Goal: Information Seeking & Learning: Find specific page/section

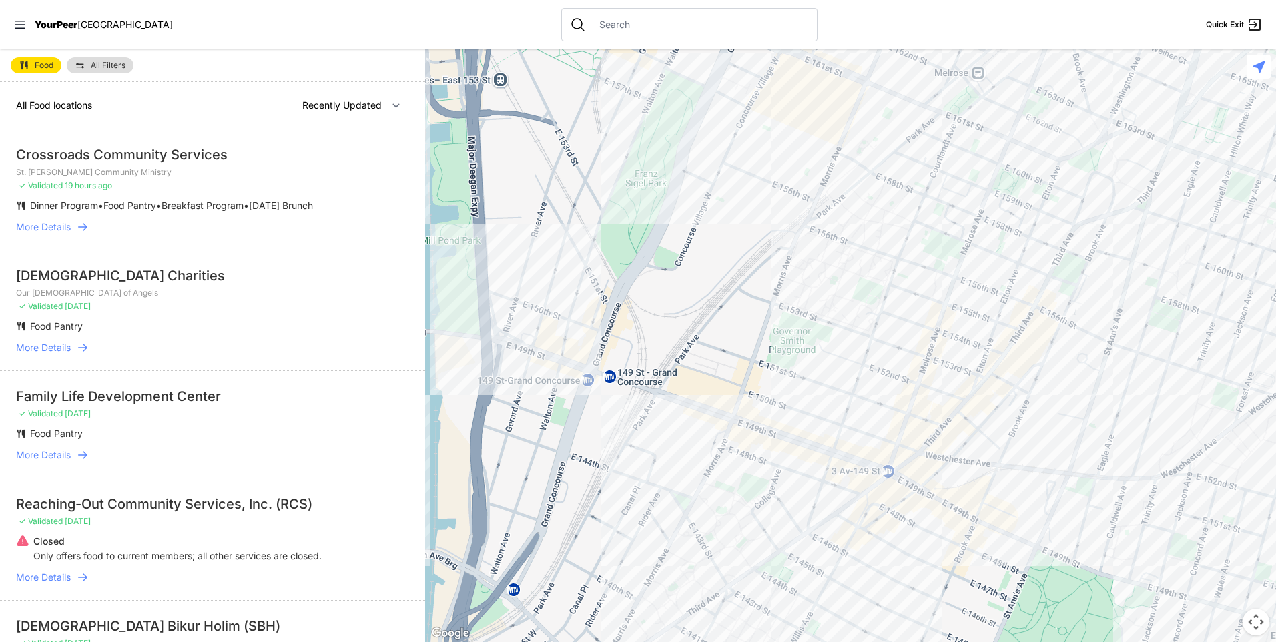
select select "nearby"
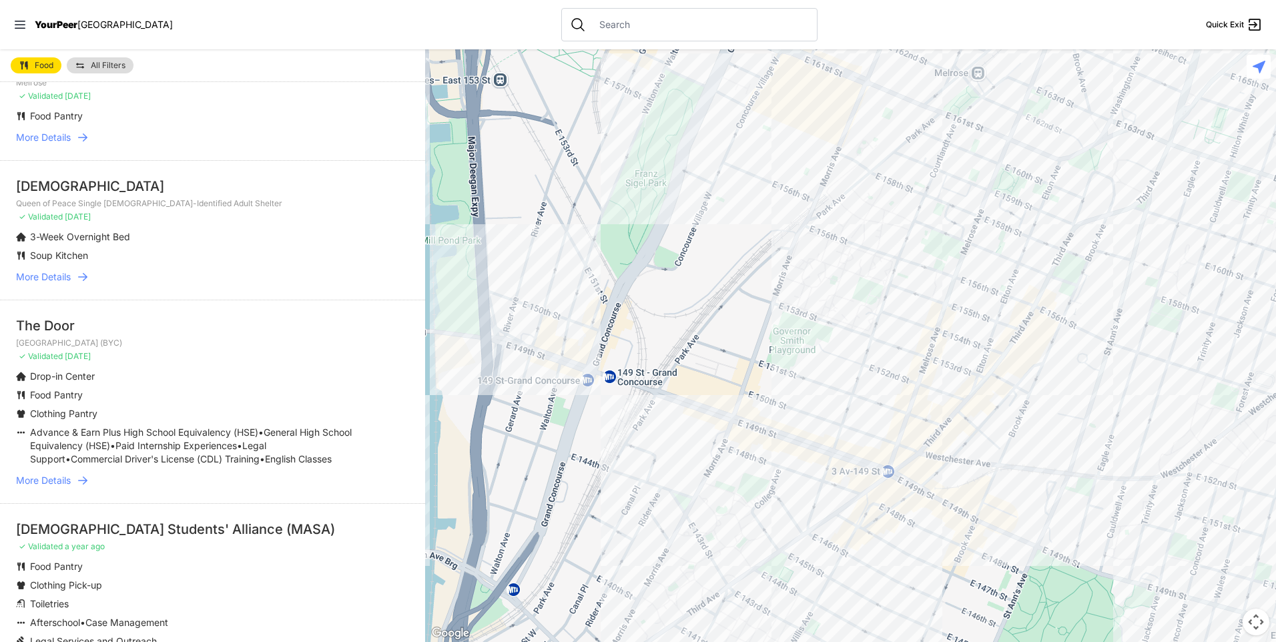
scroll to position [467, 0]
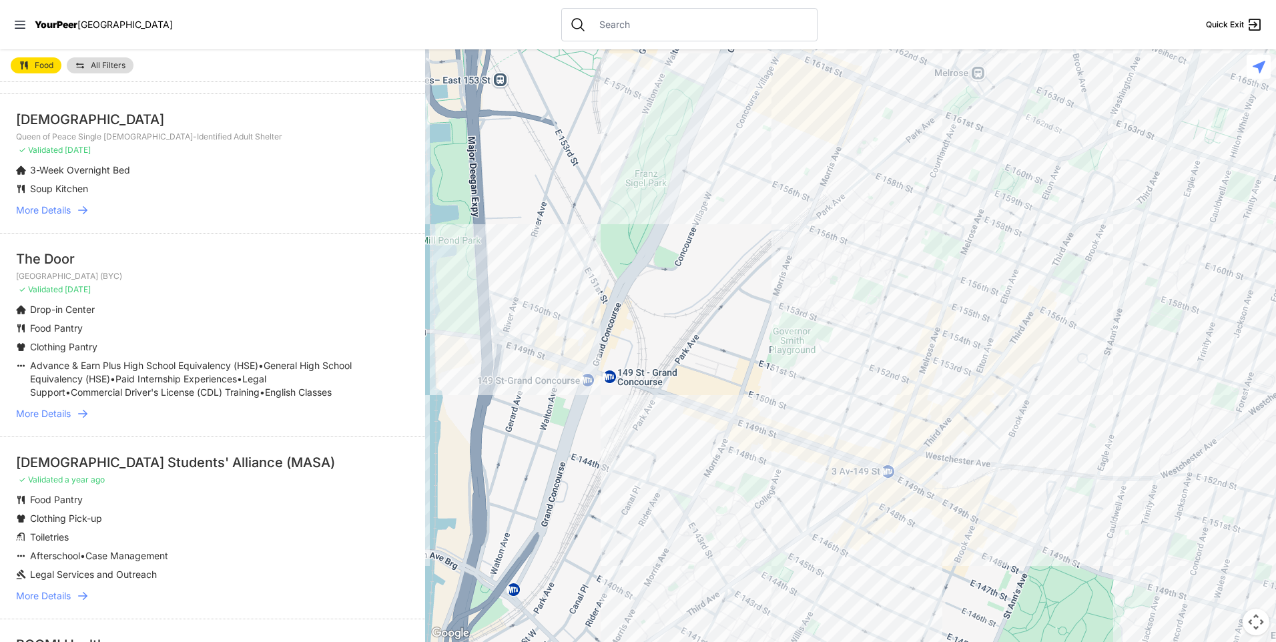
click at [54, 420] on span "More Details" at bounding box center [43, 413] width 55 height 13
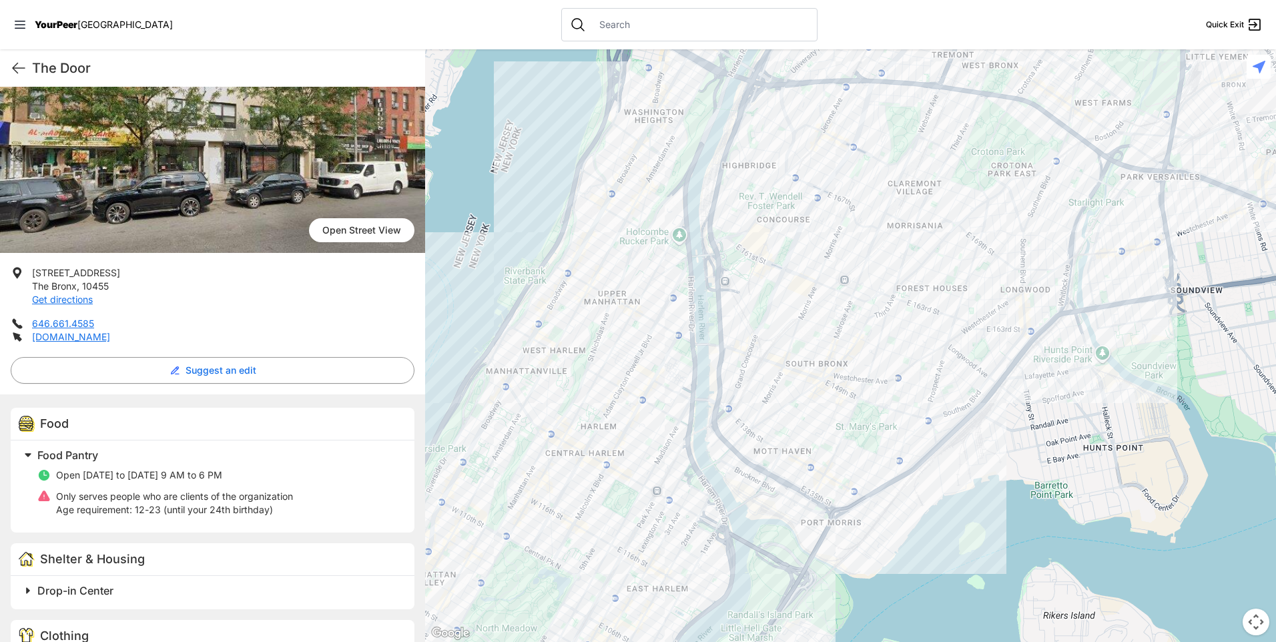
scroll to position [67, 0]
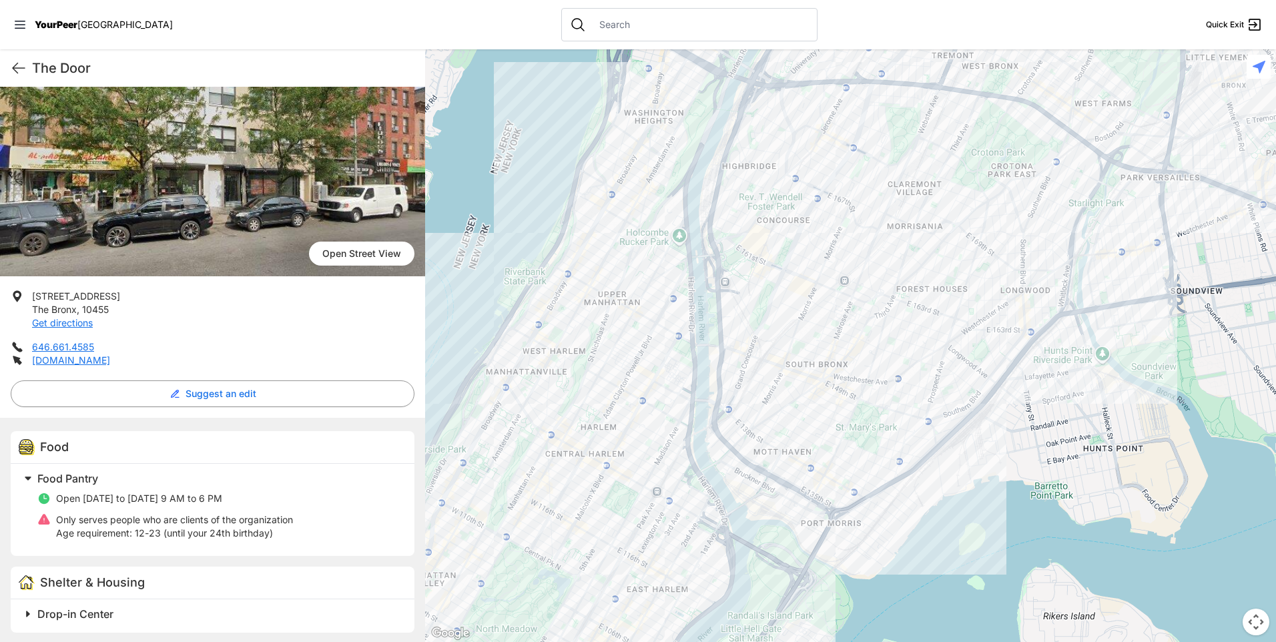
click at [343, 249] on span "Open Street View" at bounding box center [361, 254] width 105 height 24
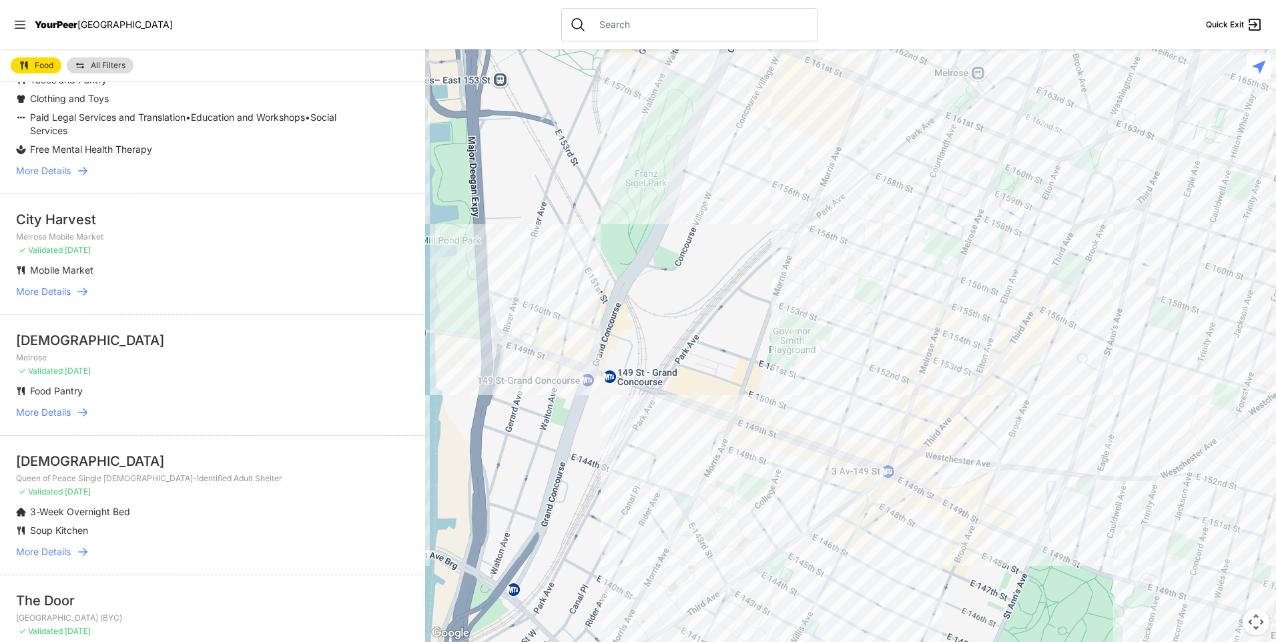
scroll to position [133, 0]
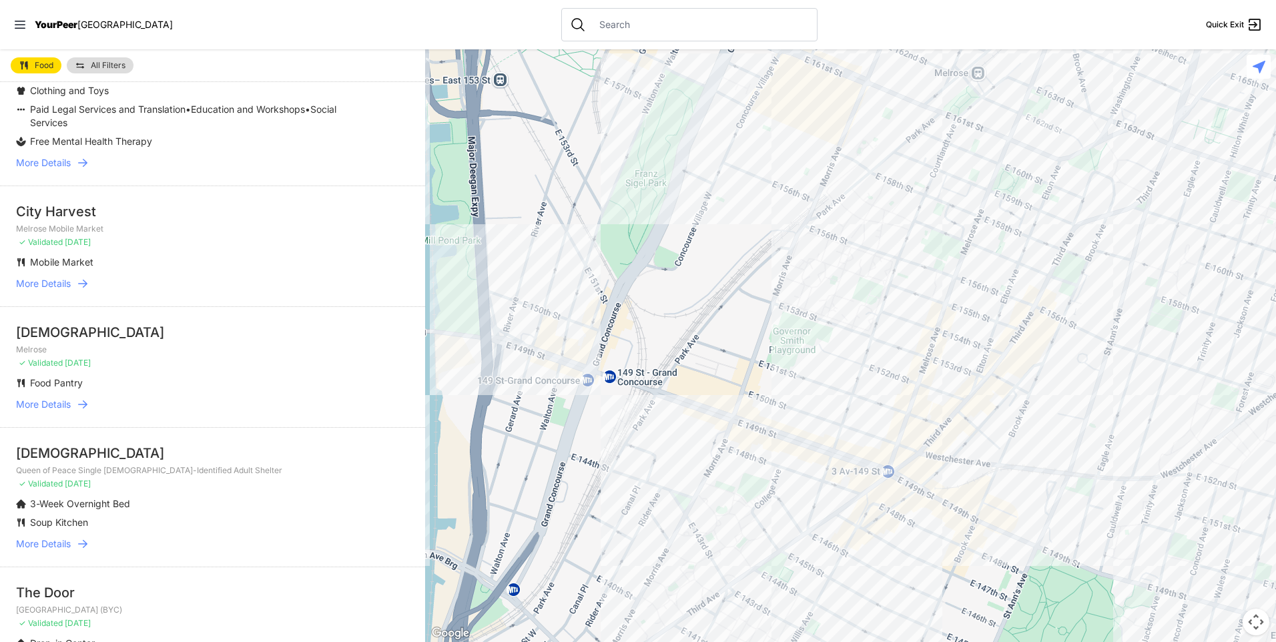
click at [54, 283] on span "More Details" at bounding box center [43, 283] width 55 height 13
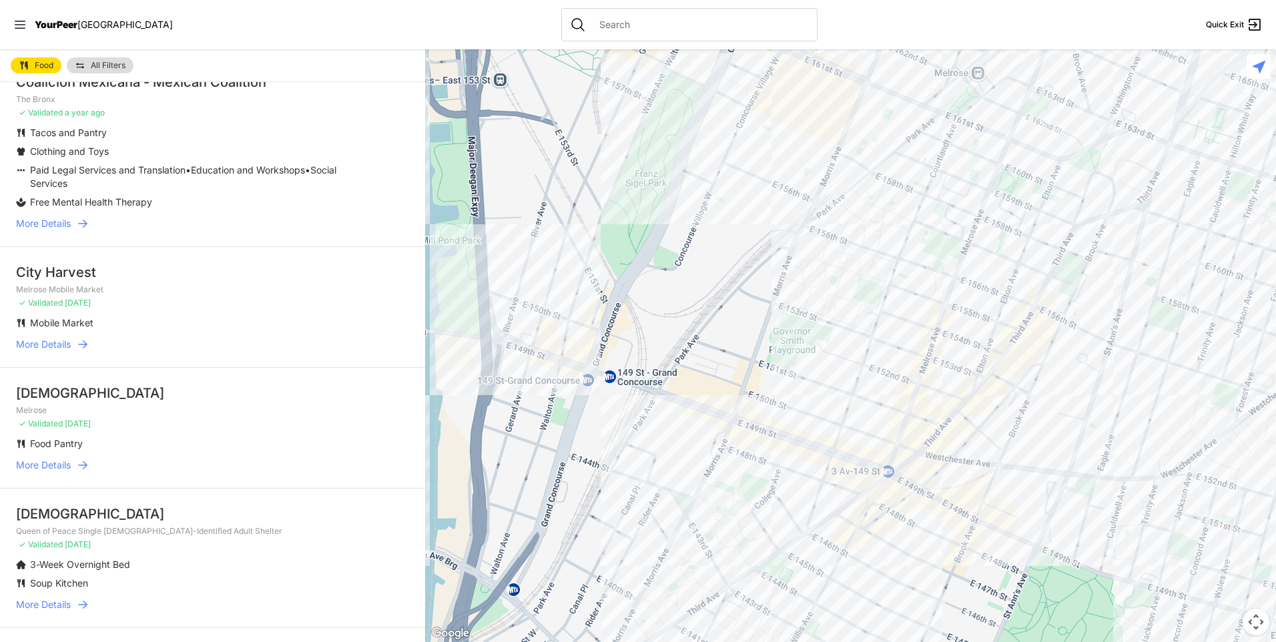
scroll to position [133, 0]
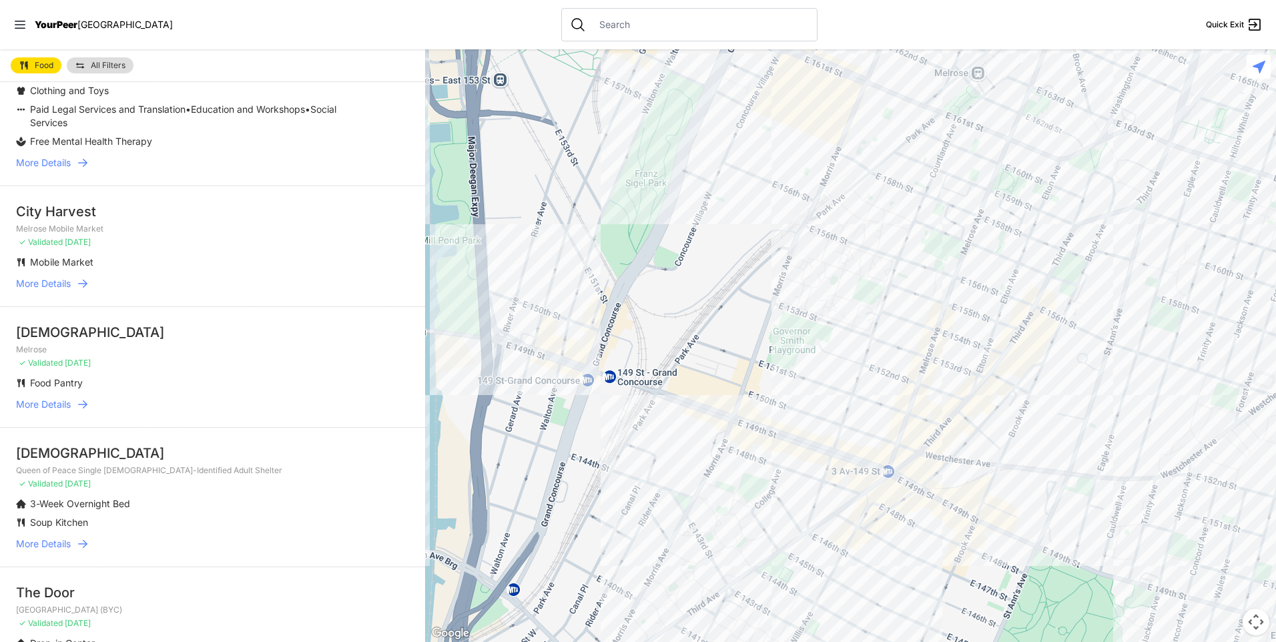
click at [47, 396] on li "[DEMOGRAPHIC_DATA] Melrose ✓ Validated [DATE] Food Pantry More Details" at bounding box center [212, 366] width 425 height 121
click at [45, 401] on span "More Details" at bounding box center [43, 404] width 55 height 13
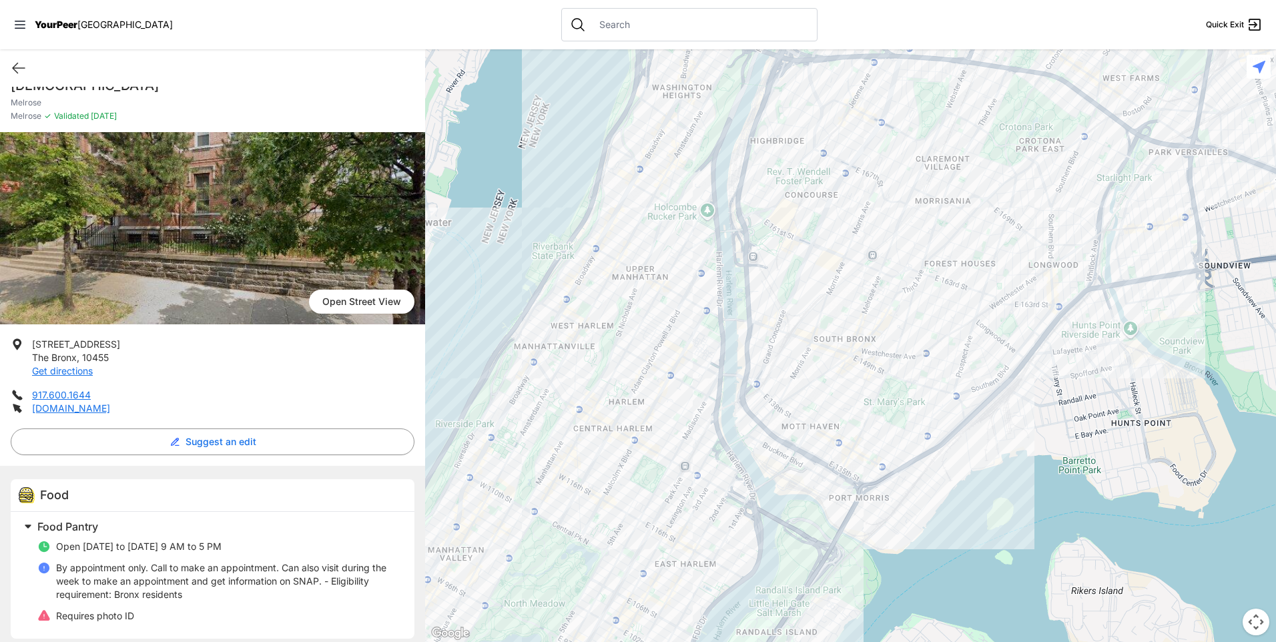
scroll to position [29, 0]
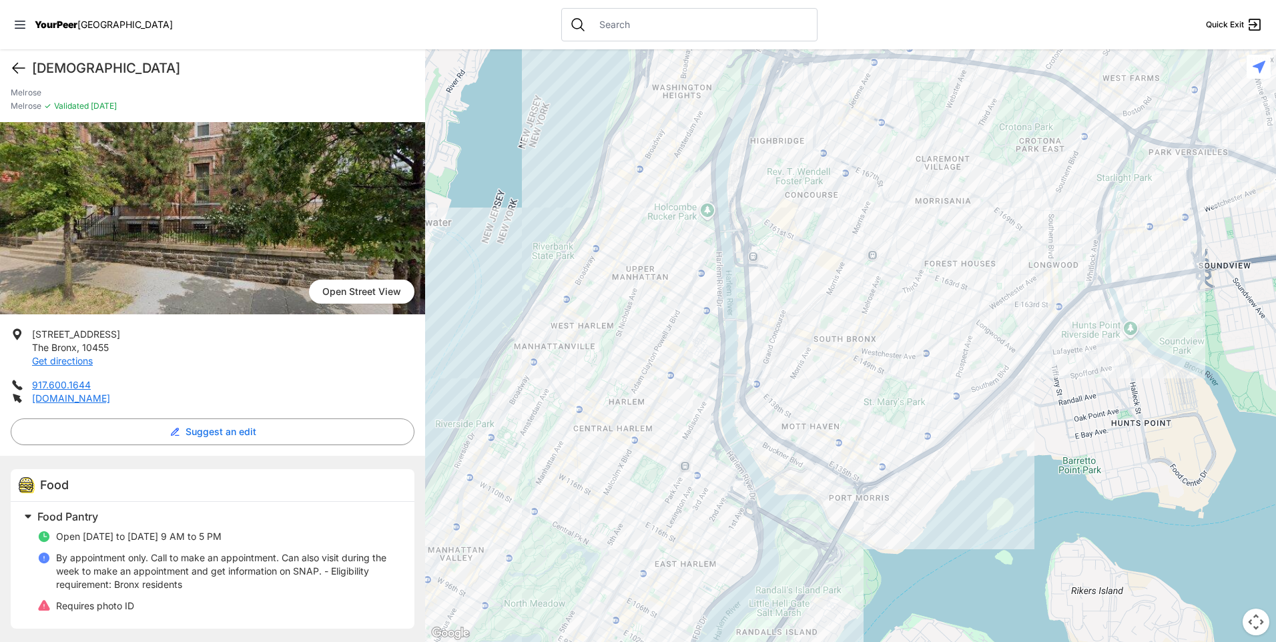
click at [13, 73] on icon at bounding box center [19, 68] width 16 height 16
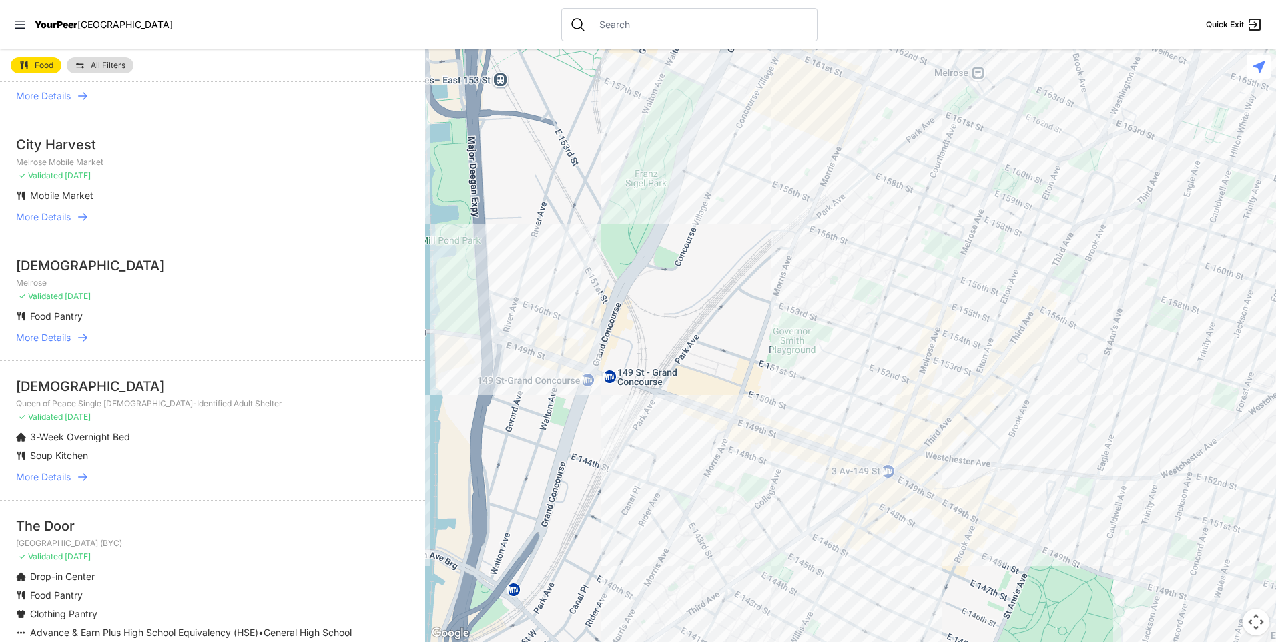
scroll to position [267, 0]
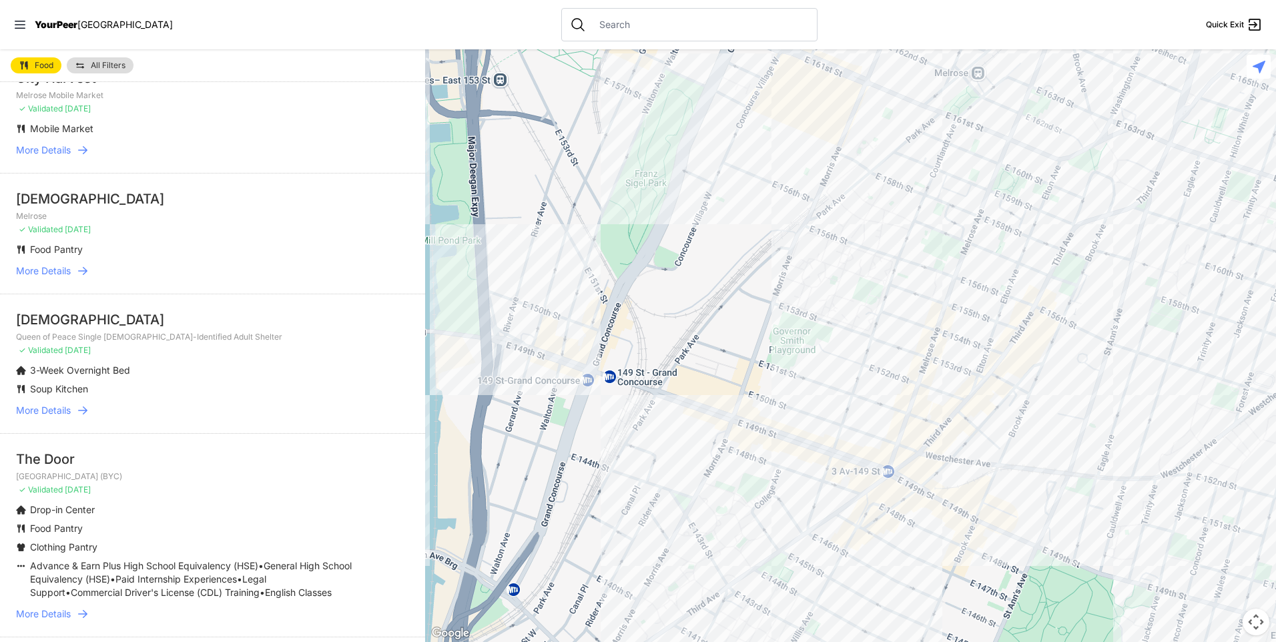
click at [53, 410] on span "More Details" at bounding box center [43, 410] width 55 height 13
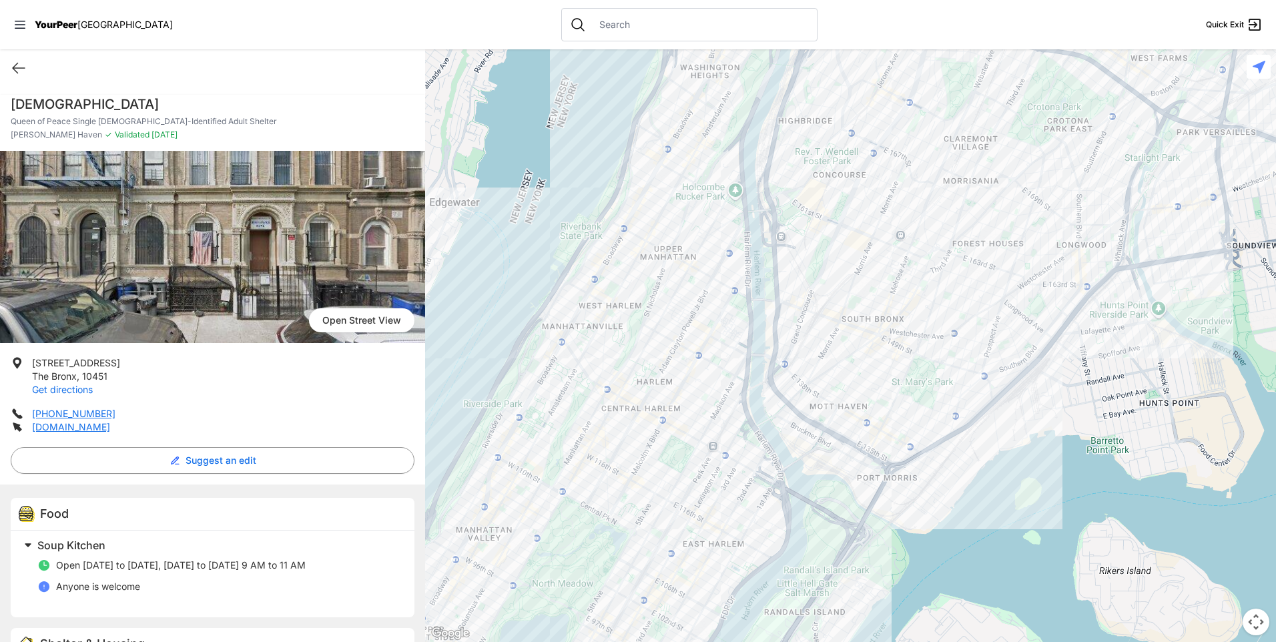
click at [66, 386] on link "Get directions" at bounding box center [62, 389] width 61 height 11
click at [169, 245] on img at bounding box center [212, 247] width 425 height 192
